Goal: Information Seeking & Learning: Learn about a topic

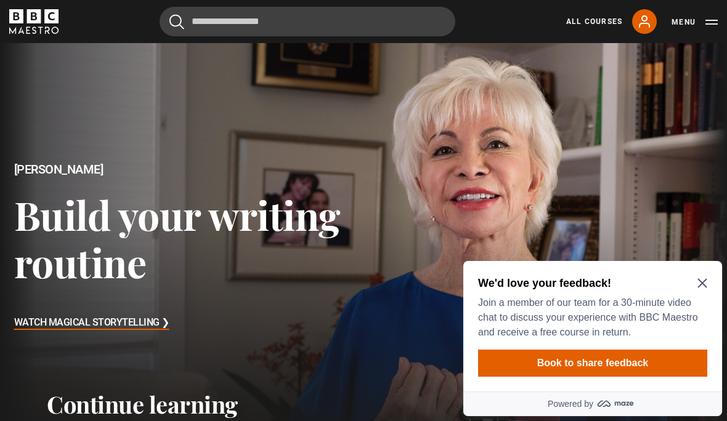
click at [707, 278] on div "We'd love your feedback! Join a member of our team for a 30-minute video chat t…" at bounding box center [592, 308] width 229 height 64
click at [703, 279] on icon "Close Maze Prompt" at bounding box center [703, 284] width 10 height 10
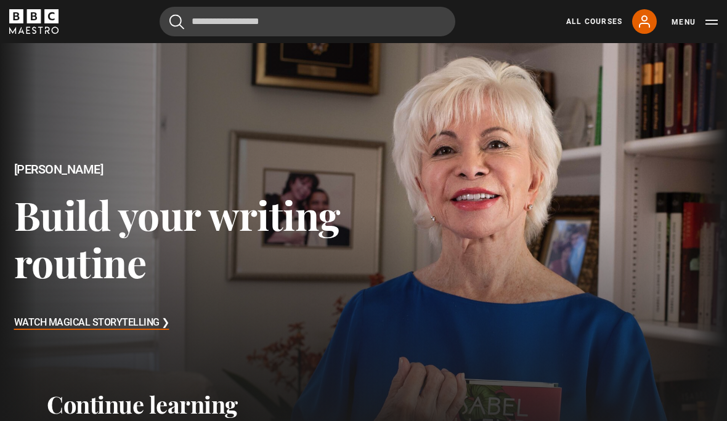
click at [650, 18] on icon at bounding box center [644, 21] width 15 height 15
click at [600, 25] on link "All Courses" at bounding box center [594, 21] width 56 height 11
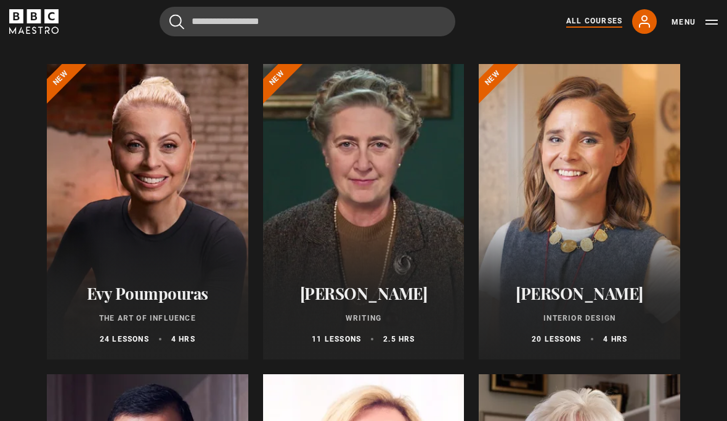
scroll to position [131, 0]
click at [160, 219] on div at bounding box center [148, 212] width 202 height 296
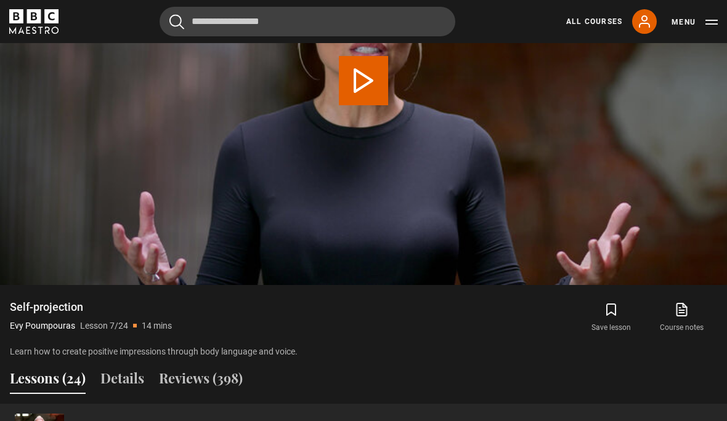
scroll to position [686, 0]
